Goal: Information Seeking & Learning: Check status

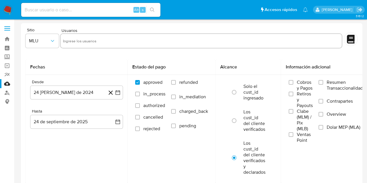
select select "10"
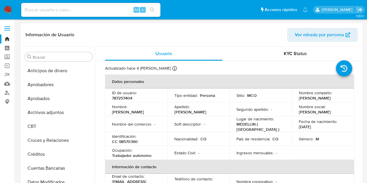
select select "10"
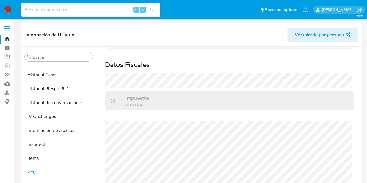
click at [8, 37] on link "Bandeja" at bounding box center [34, 38] width 69 height 9
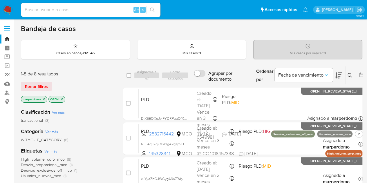
click at [44, 99] on icon "close-filter" at bounding box center [43, 98] width 3 height 3
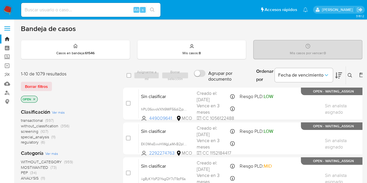
click at [32, 131] on span "screening" at bounding box center [29, 131] width 17 height 6
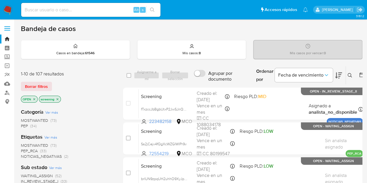
click at [41, 121] on span "MOSTWANTED" at bounding box center [34, 120] width 27 height 6
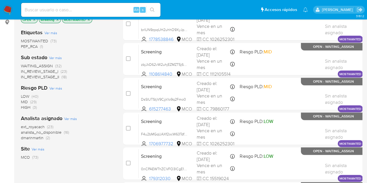
scroll to position [87, 0]
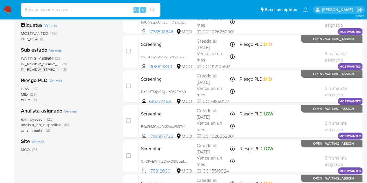
click at [38, 141] on span "Ver más" at bounding box center [38, 141] width 13 height 5
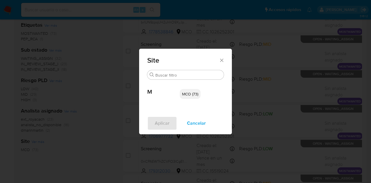
click at [221, 59] on icon "Cerrar" at bounding box center [222, 60] width 6 height 6
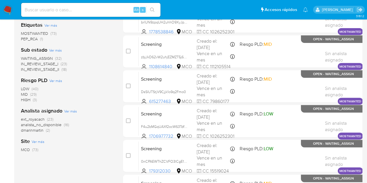
click at [23, 150] on span "MCO" at bounding box center [25, 150] width 9 height 6
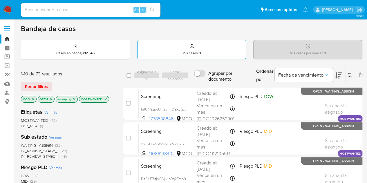
click at [192, 52] on p "Mis casos : 8" at bounding box center [191, 53] width 18 height 5
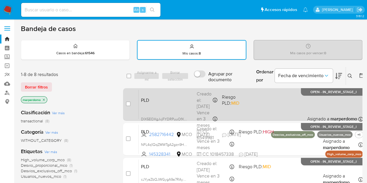
click at [174, 99] on span "PLD" at bounding box center [166, 100] width 51 height 8
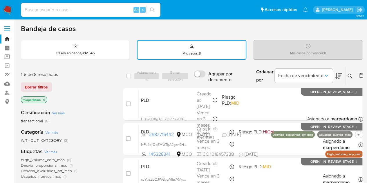
click at [60, 7] on input at bounding box center [90, 10] width 139 height 8
click at [97, 10] on input at bounding box center [90, 10] width 139 height 8
paste input "195574310"
type input "195574310"
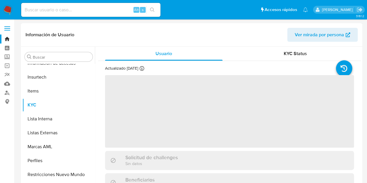
scroll to position [273, 0]
select select "10"
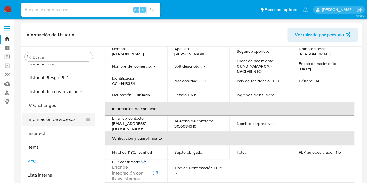
scroll to position [216, 0]
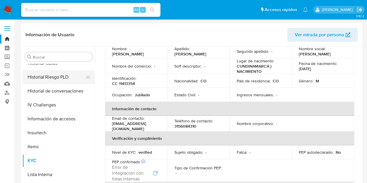
drag, startPoint x: 34, startPoint y: 163, endPoint x: 38, endPoint y: 80, distance: 83.0
click at [38, 80] on ul "Anticipos de dinero Aprobadores Aprobados Archivos adjuntos CBT Cruces y Relaci…" at bounding box center [58, 129] width 72 height 131
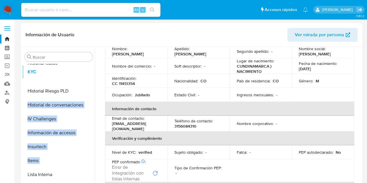
drag, startPoint x: 88, startPoint y: 160, endPoint x: 84, endPoint y: 72, distance: 88.5
click at [84, 72] on ul "Anticipos de dinero Aprobadores Aprobados Archivos adjuntos CBT Cruces y Relaci…" at bounding box center [58, 129] width 72 height 131
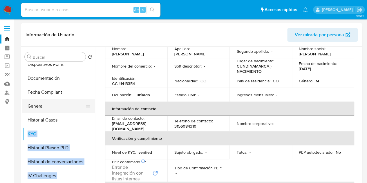
scroll to position [158, 0]
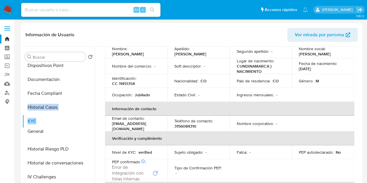
drag, startPoint x: 85, startPoint y: 107, endPoint x: 86, endPoint y: 131, distance: 24.4
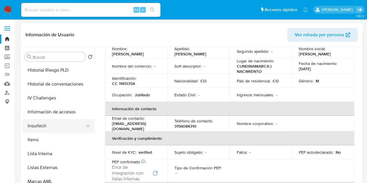
scroll to position [186, 0]
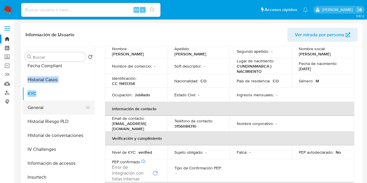
click at [33, 108] on button "General" at bounding box center [56, 108] width 68 height 14
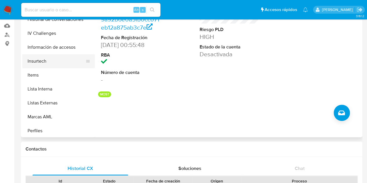
scroll to position [273, 0]
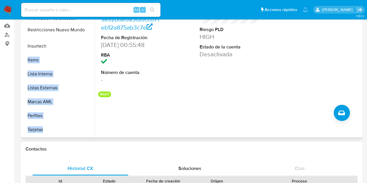
drag, startPoint x: 86, startPoint y: 116, endPoint x: 82, endPoint y: 30, distance: 85.9
click at [82, 30] on ul "Anticipos de dinero Aprobadores Aprobados Archivos adjuntos CBT Cruces y Relaci…" at bounding box center [58, 71] width 72 height 131
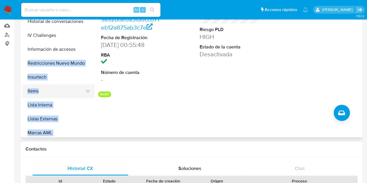
scroll to position [215, 0]
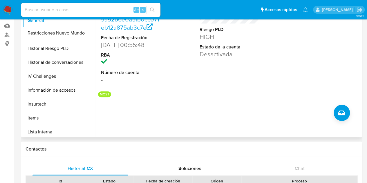
click at [73, 33] on ul "Anticipos de dinero Aprobadores Aprobados Archivos adjuntos CBT Cruces y Relaci…" at bounding box center [58, 71] width 72 height 131
click at [59, 33] on button "Restricciones Nuevo Mundo" at bounding box center [56, 35] width 68 height 14
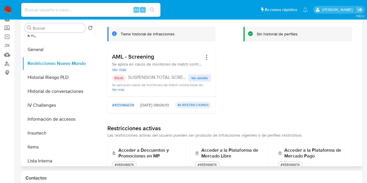
scroll to position [58, 0]
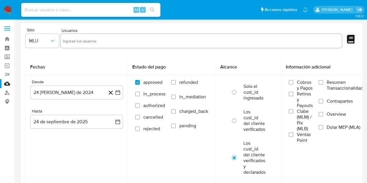
select select "10"
click at [99, 16] on div "Alt s" at bounding box center [90, 10] width 139 height 14
click at [99, 9] on input at bounding box center [90, 10] width 139 height 8
paste input "1166467367"
type input "1166467367"
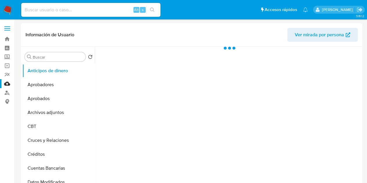
select select "10"
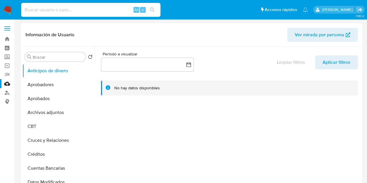
click at [120, 10] on input at bounding box center [90, 10] width 139 height 8
paste input "1166467367"
type input "1166467367"
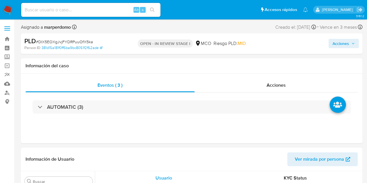
scroll to position [273, 0]
select select "10"
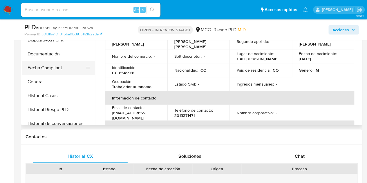
scroll to position [116, 0]
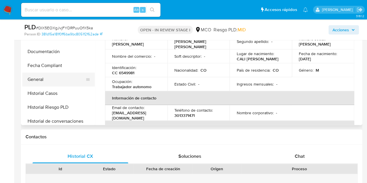
click at [37, 78] on button "General" at bounding box center [56, 79] width 68 height 14
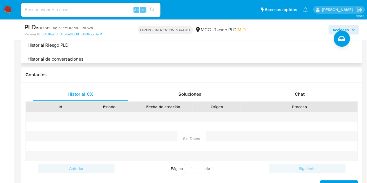
scroll to position [232, 0]
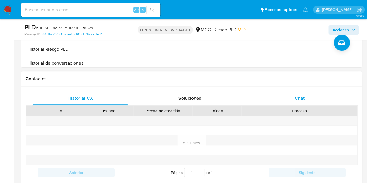
click at [295, 98] on span "Chat" at bounding box center [300, 98] width 10 height 7
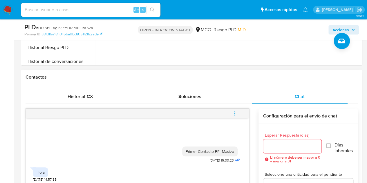
scroll to position [203, 0]
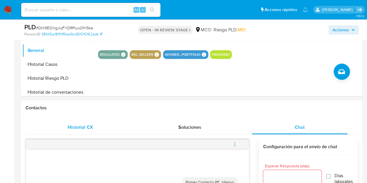
click at [86, 132] on div "Historial CX" at bounding box center [80, 127] width 96 height 14
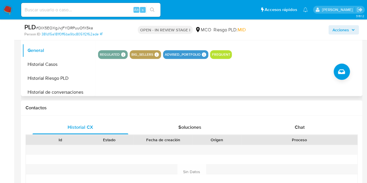
scroll to position [116, 0]
